Goal: Information Seeking & Learning: Learn about a topic

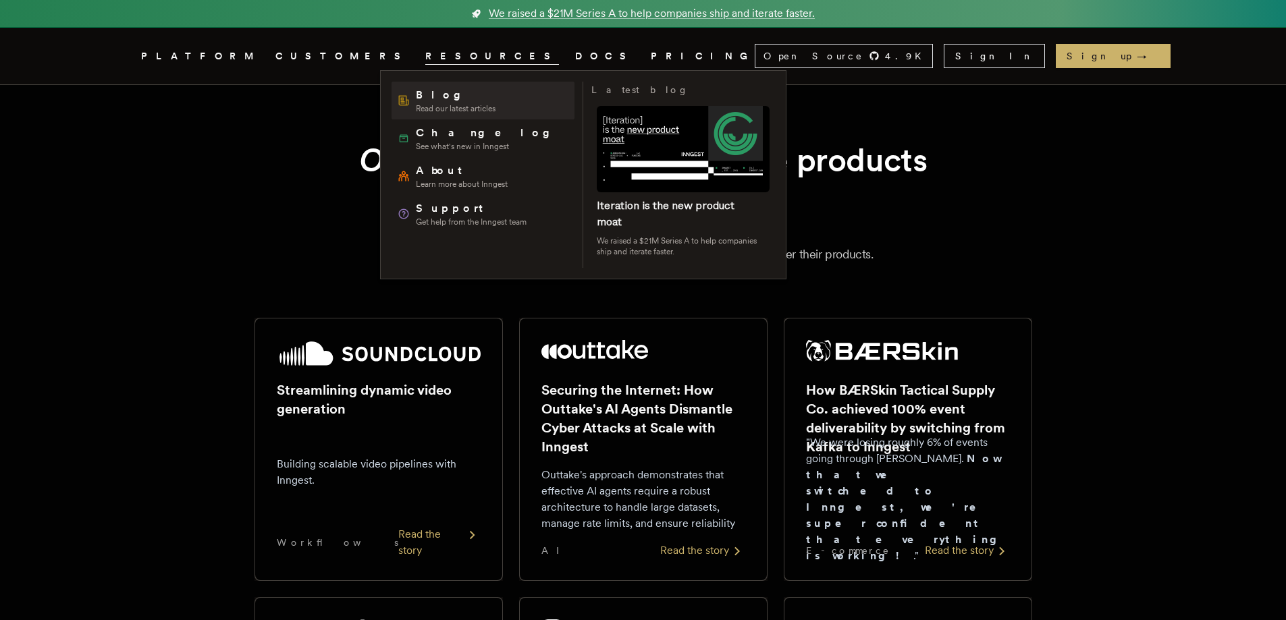
click at [430, 118] on link "Blog Read our latest articles" at bounding box center [483, 101] width 183 height 38
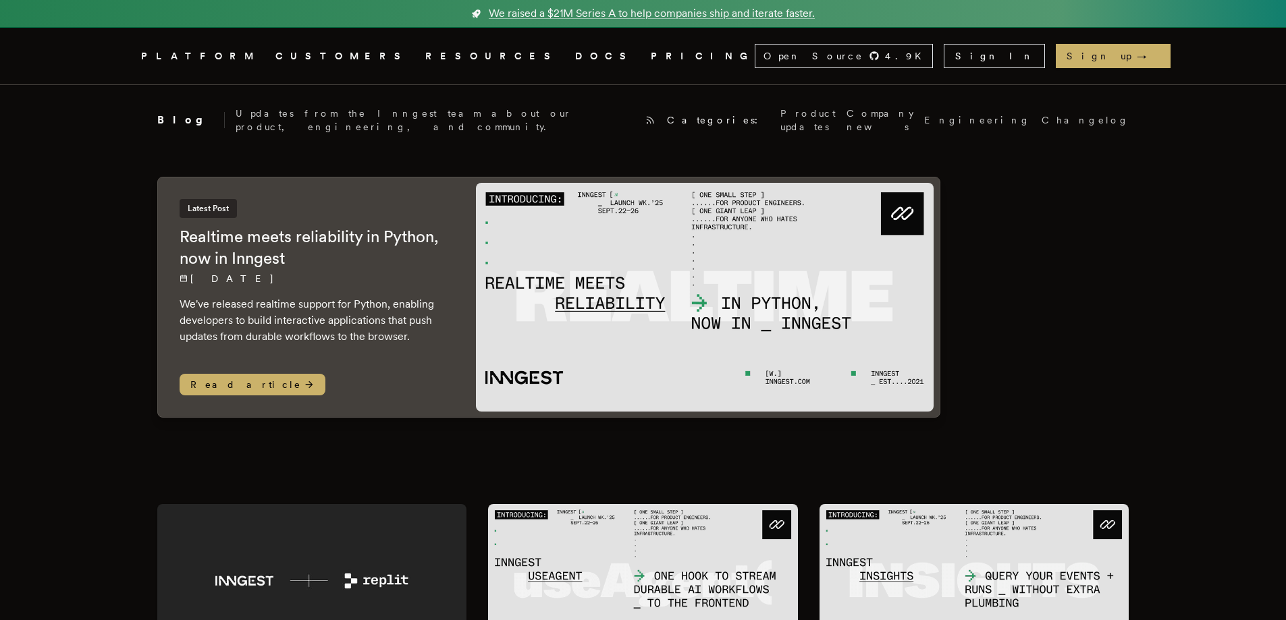
click at [651, 62] on link "PRICING" at bounding box center [703, 56] width 104 height 17
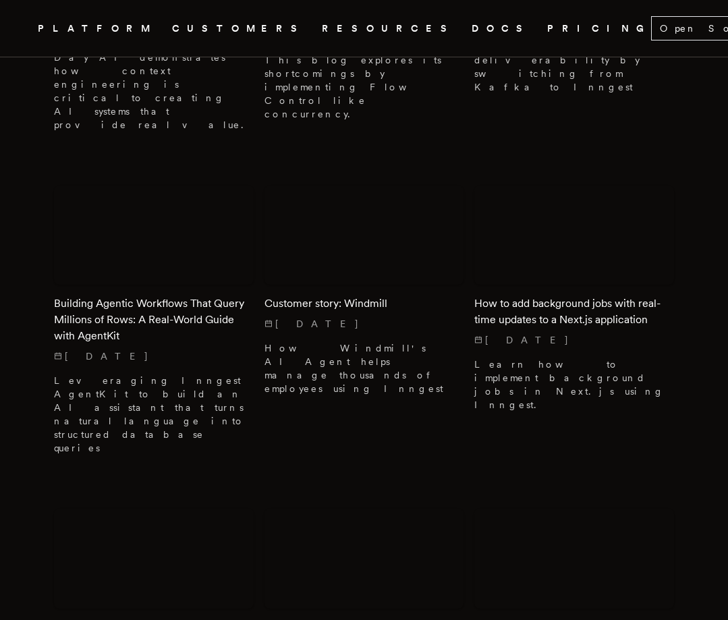
scroll to position [1573, 0]
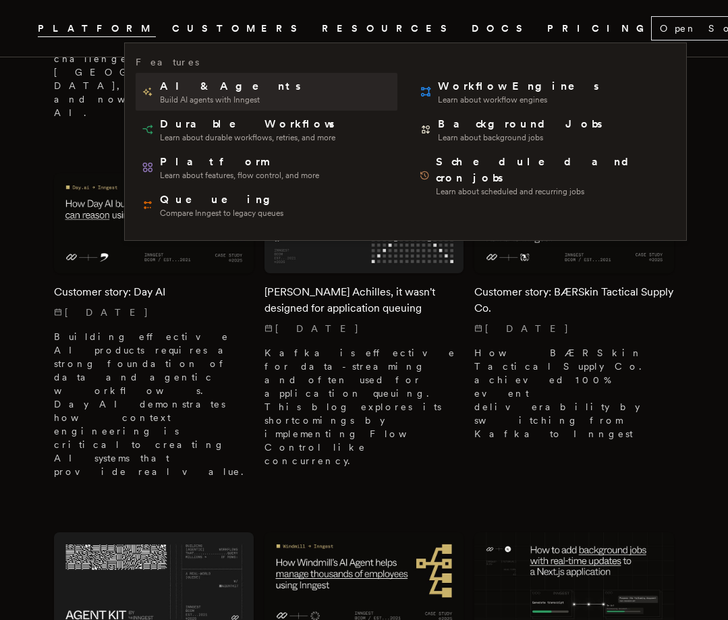
click at [197, 98] on span "Build AI agents with Inngest" at bounding box center [231, 100] width 143 height 11
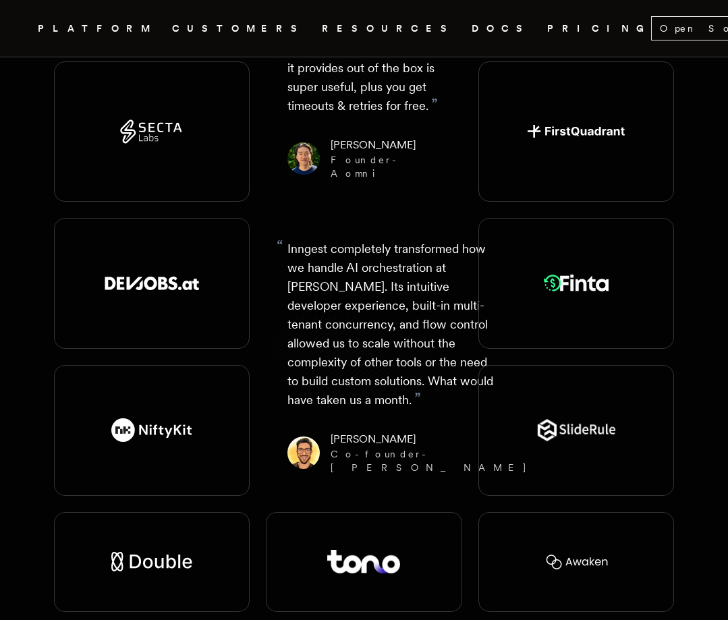
scroll to position [1575, 0]
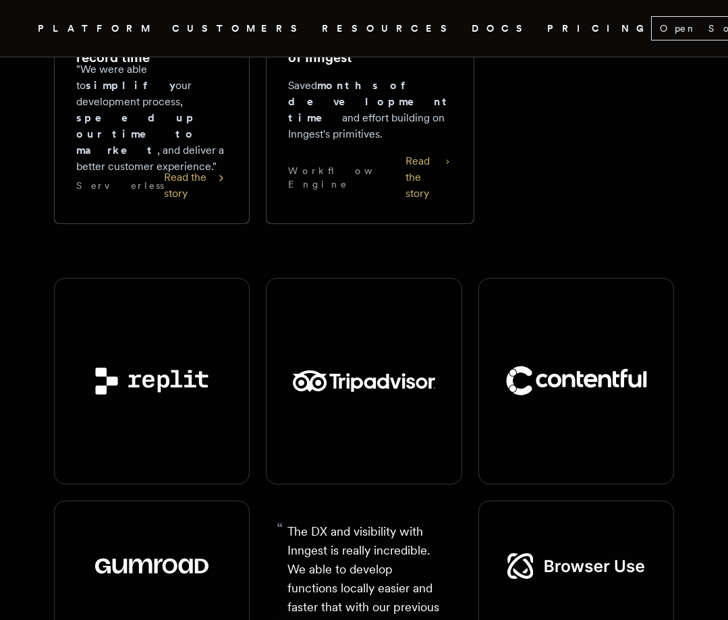
click at [547, 20] on link "PRICING" at bounding box center [599, 28] width 104 height 17
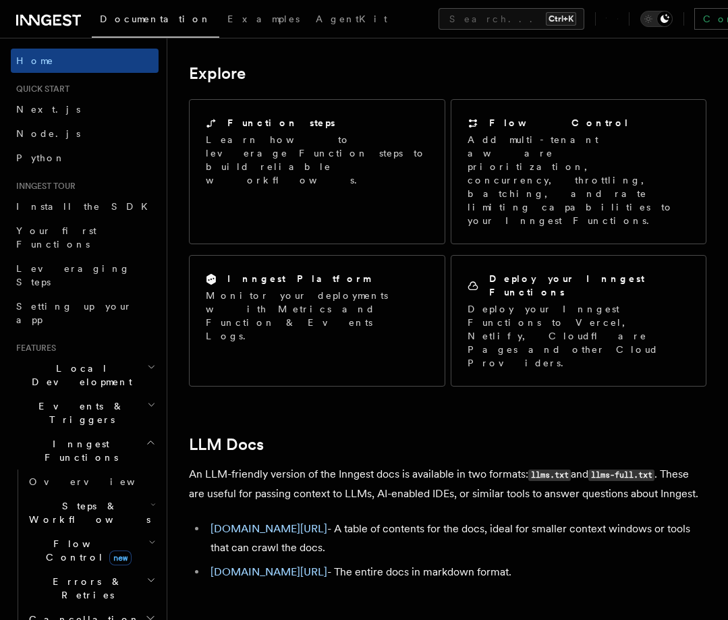
scroll to position [1135, 0]
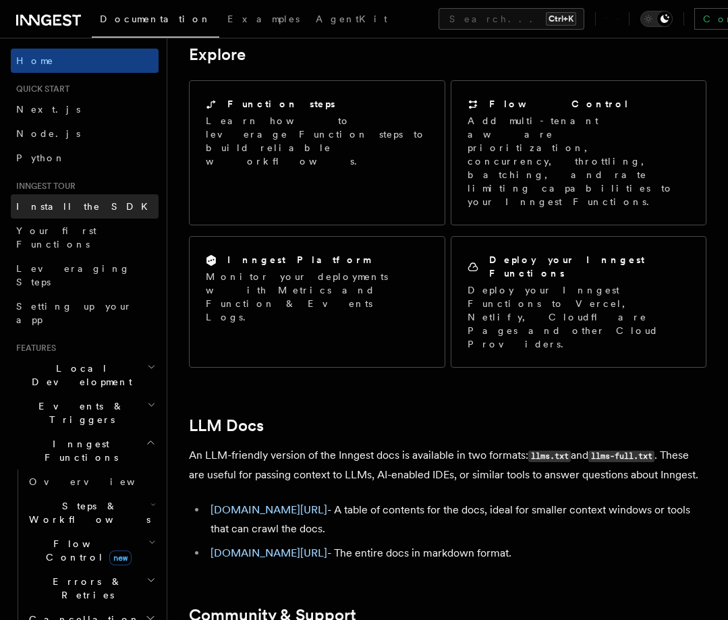
click at [80, 208] on link "Install the SDK" at bounding box center [85, 206] width 148 height 24
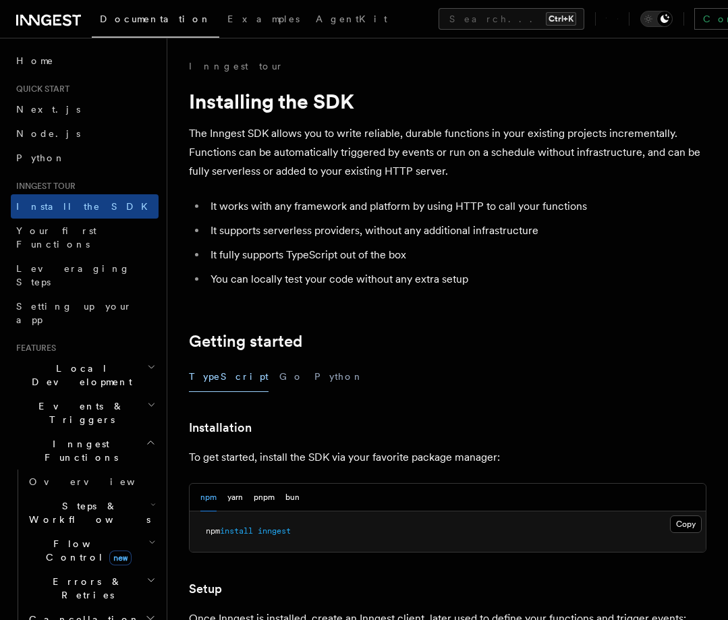
scroll to position [502, 0]
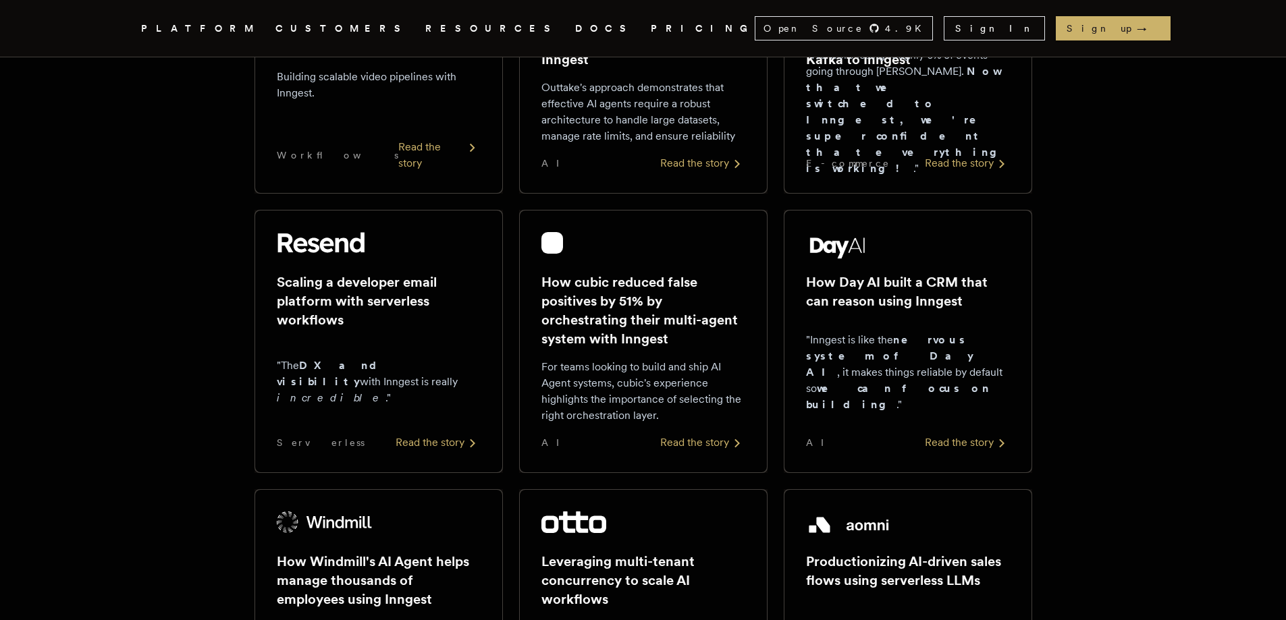
scroll to position [450, 0]
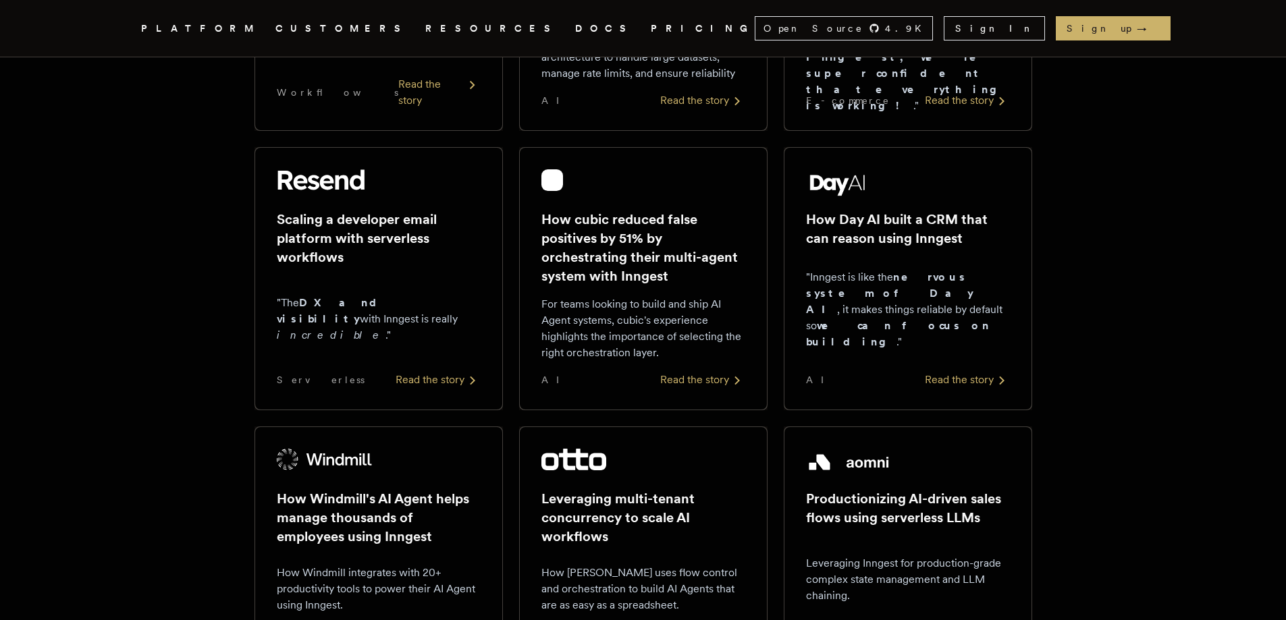
click at [472, 379] on icon at bounding box center [475, 381] width 16 height 16
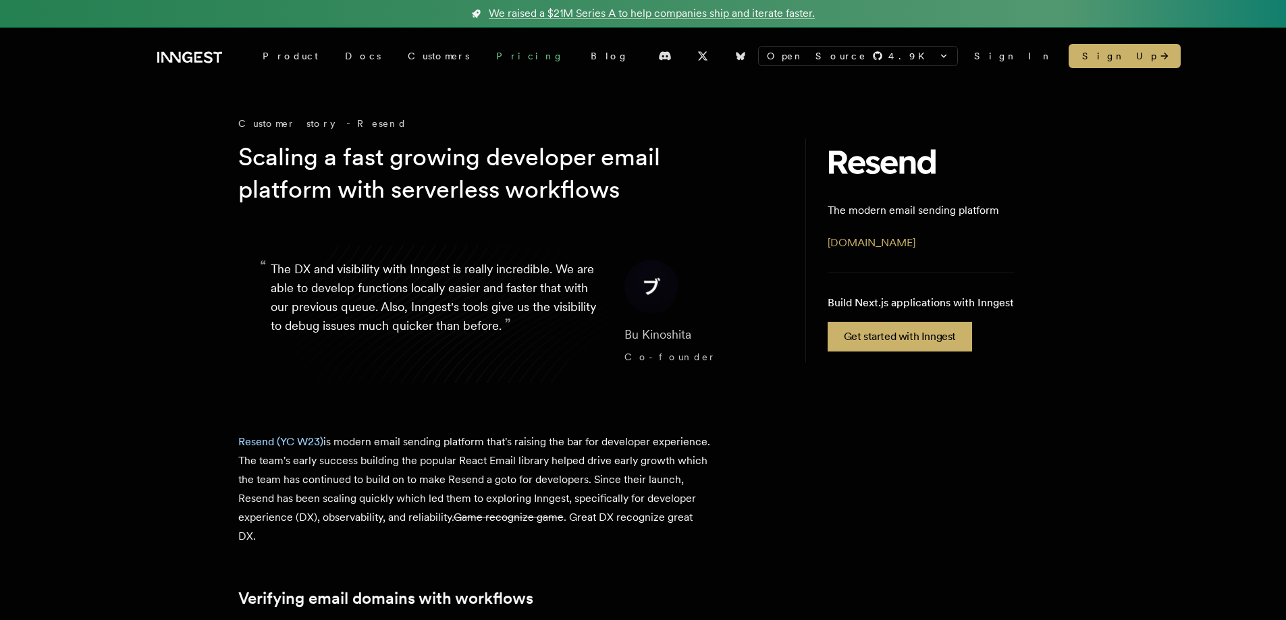
click at [483, 60] on link "Pricing" at bounding box center [530, 56] width 95 height 24
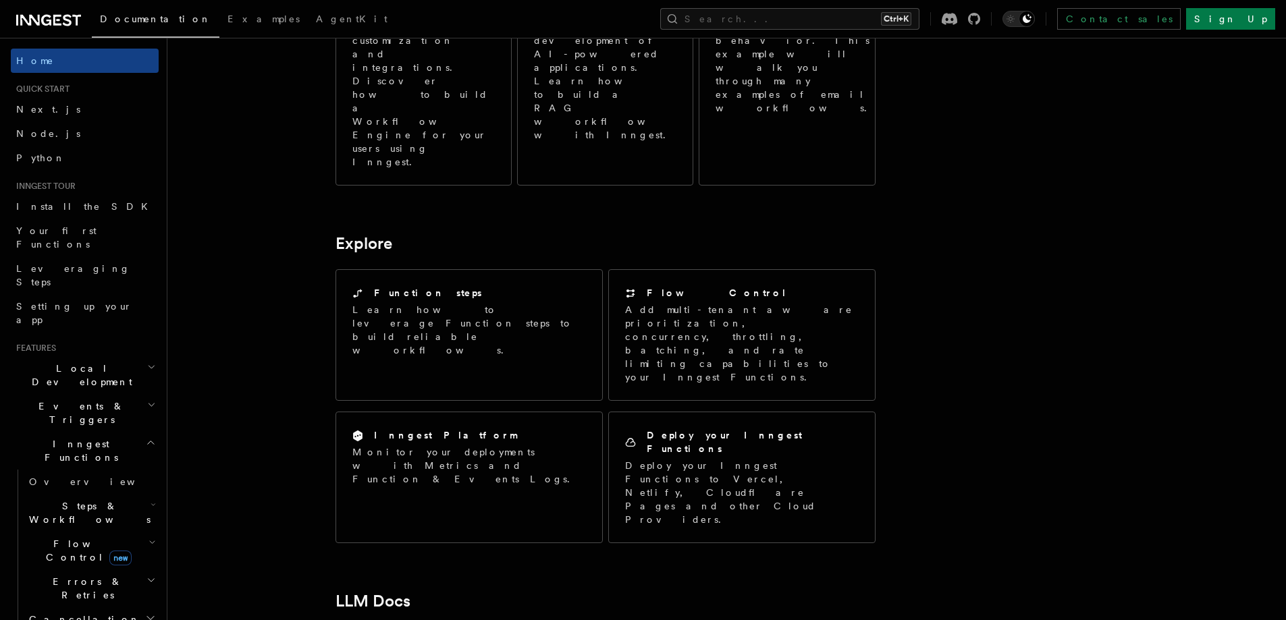
scroll to position [450, 0]
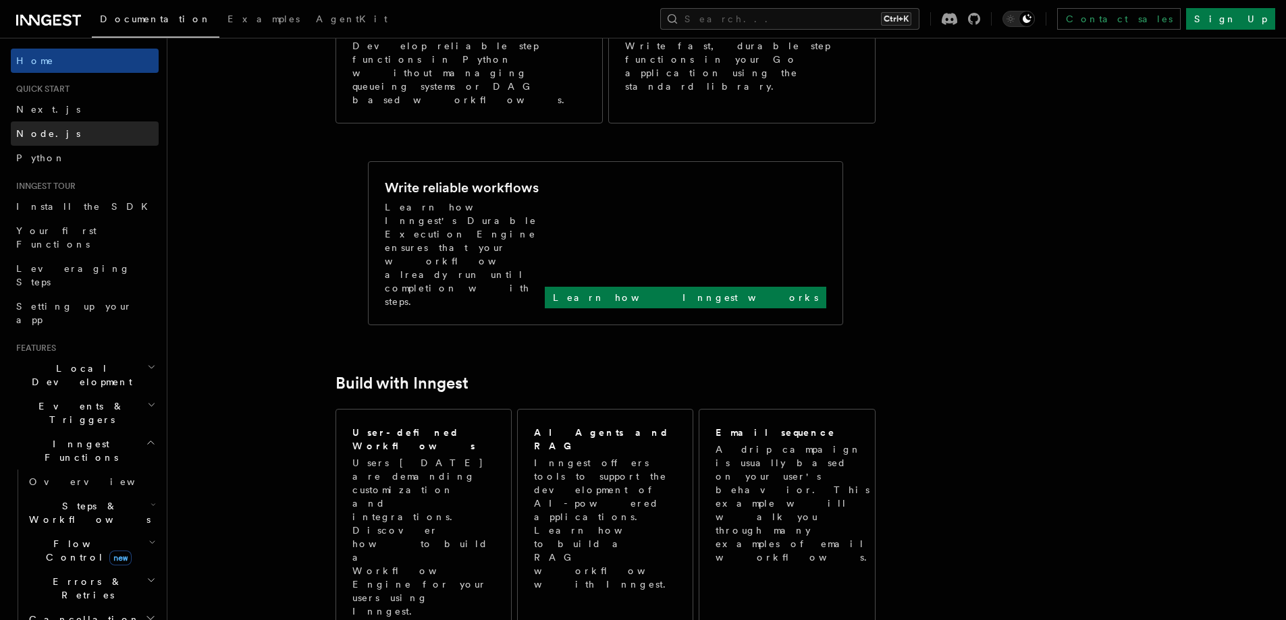
click at [31, 128] on span "Node.js" at bounding box center [48, 133] width 64 height 11
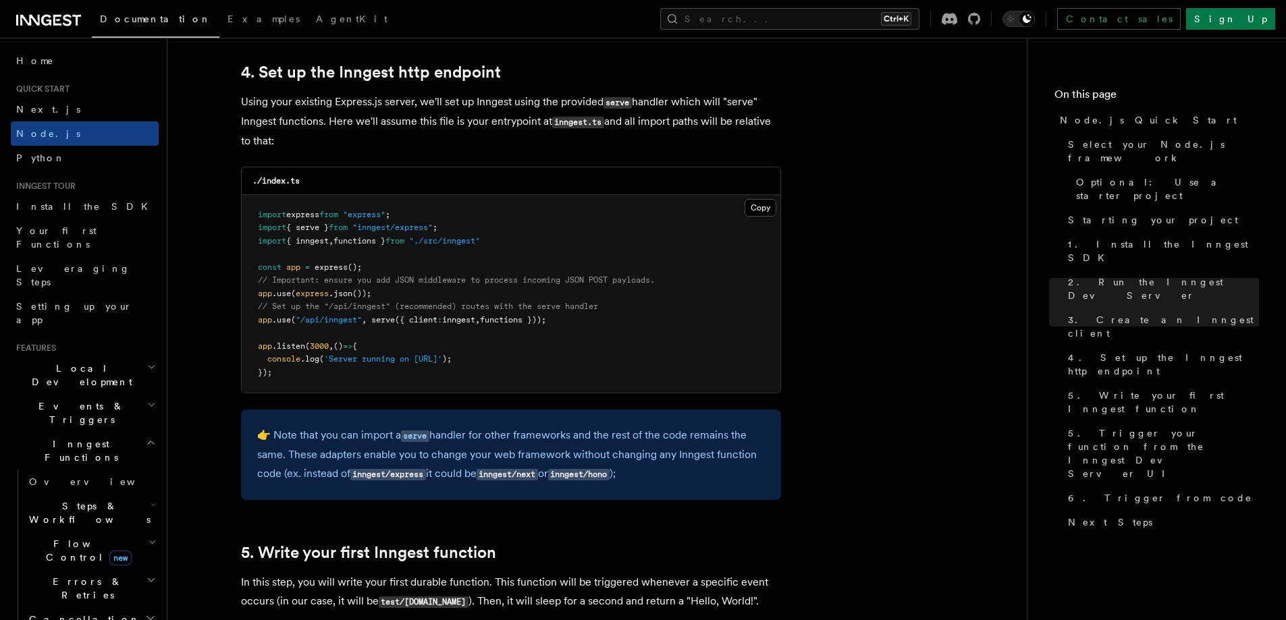
scroll to position [2025, 0]
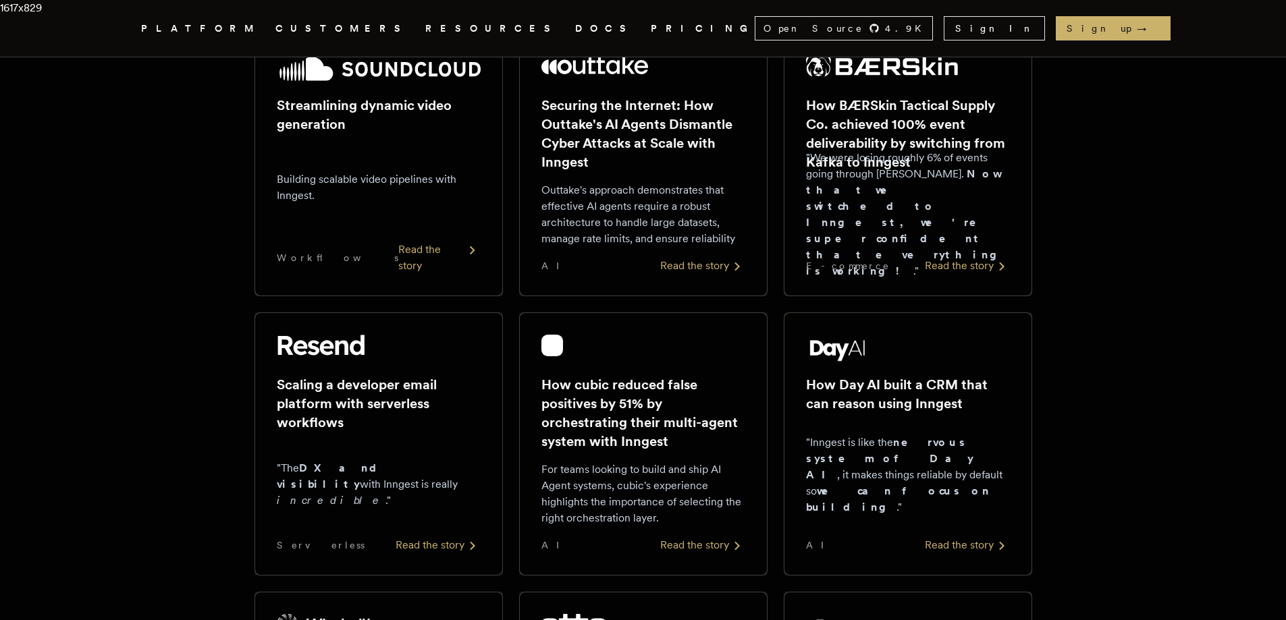
scroll to position [351, 0]
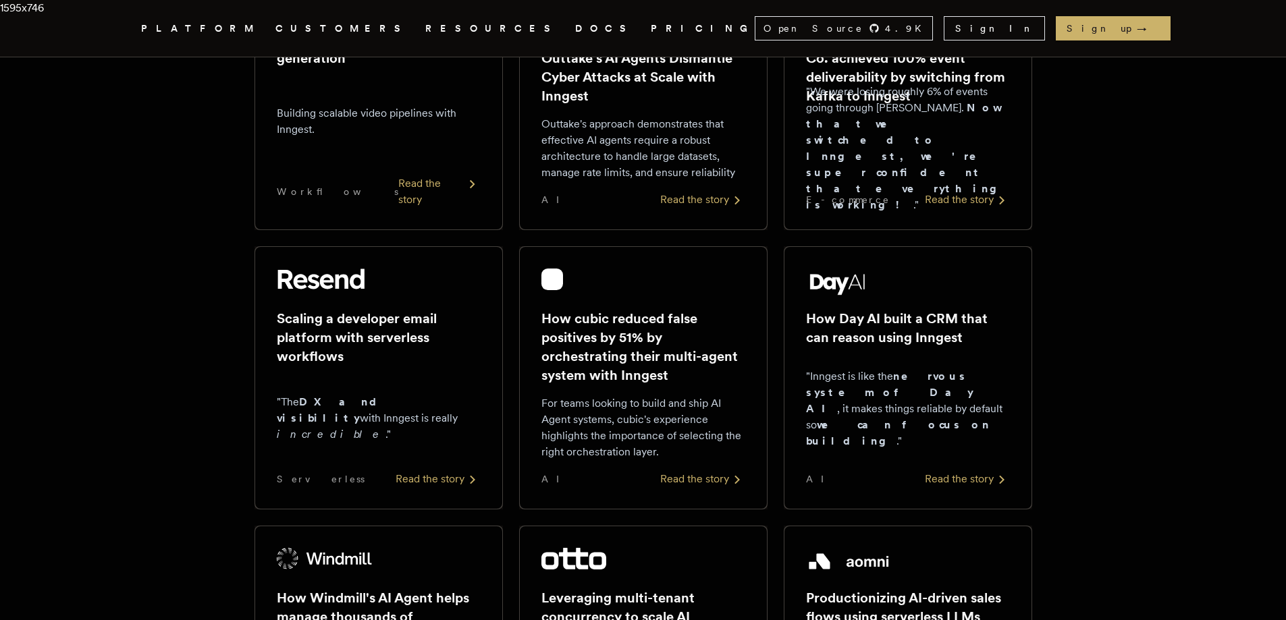
drag, startPoint x: 86, startPoint y: 21, endPoint x: 1163, endPoint y: 525, distance: 1188.6
click at [1163, 525] on div "1595x746" at bounding box center [643, 310] width 1286 height 620
